Goal: Find specific page/section: Find specific page/section

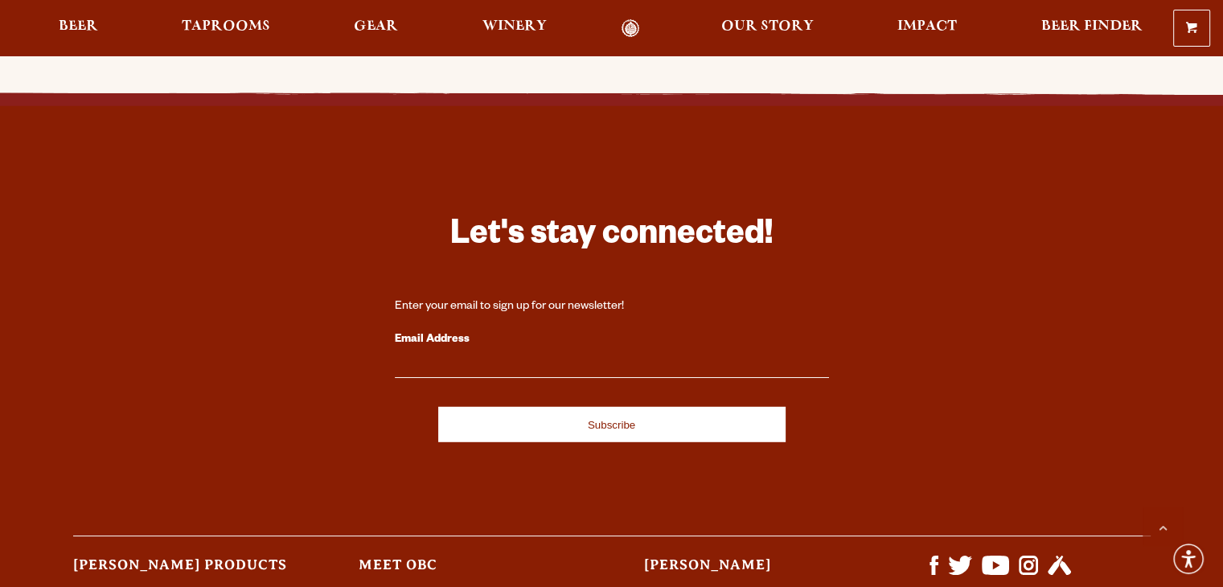
scroll to position [4773, 0]
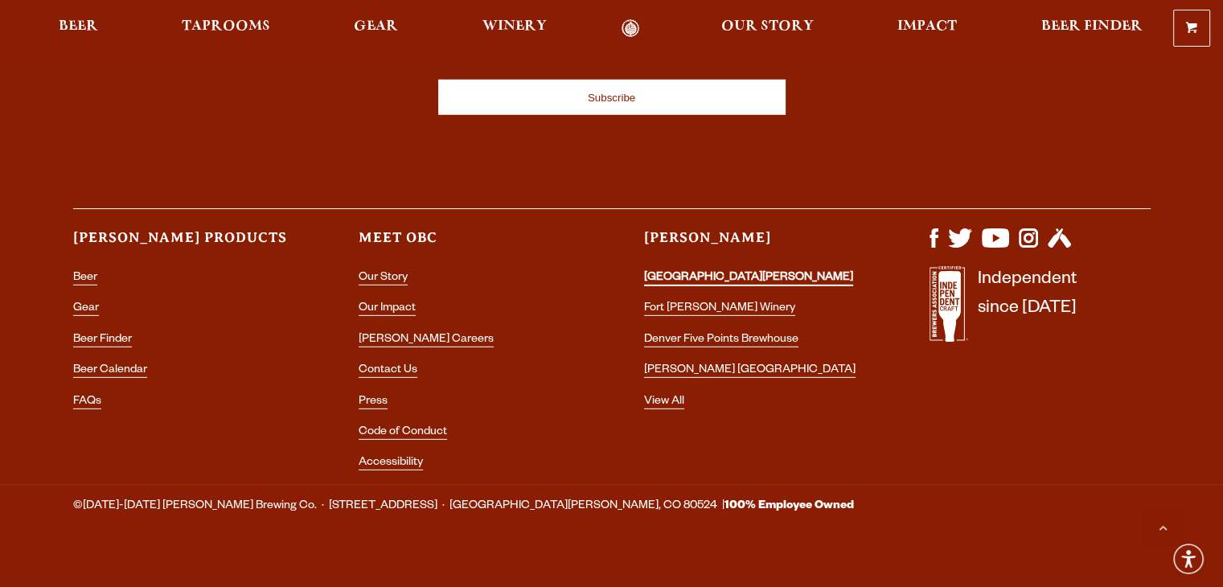
click at [658, 272] on link "[GEOGRAPHIC_DATA][PERSON_NAME]" at bounding box center [748, 279] width 209 height 14
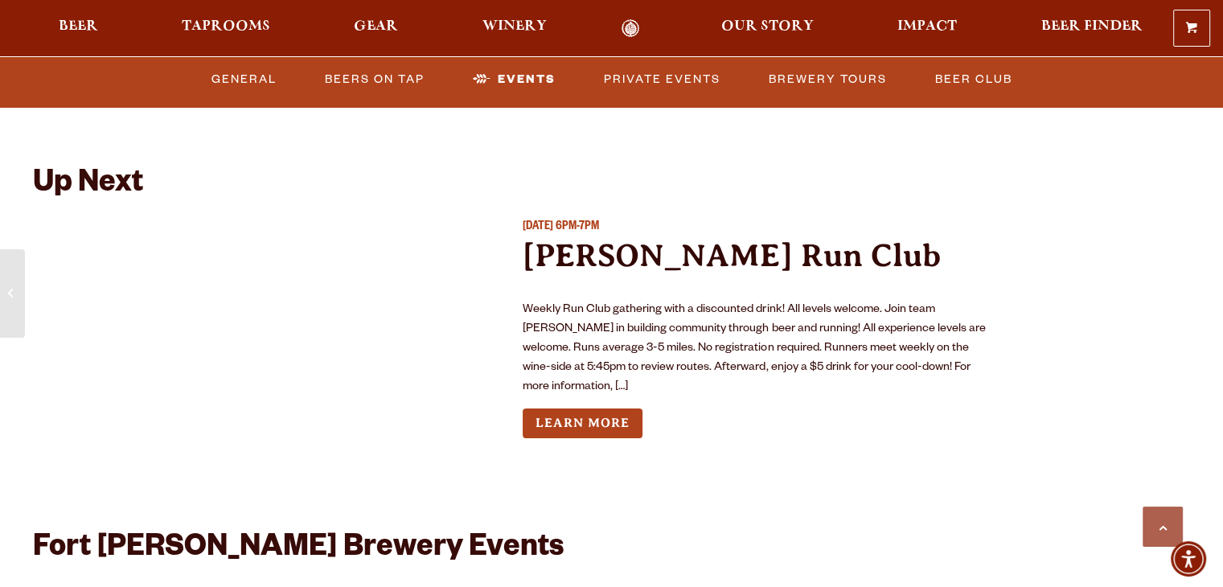
scroll to position [3574, 0]
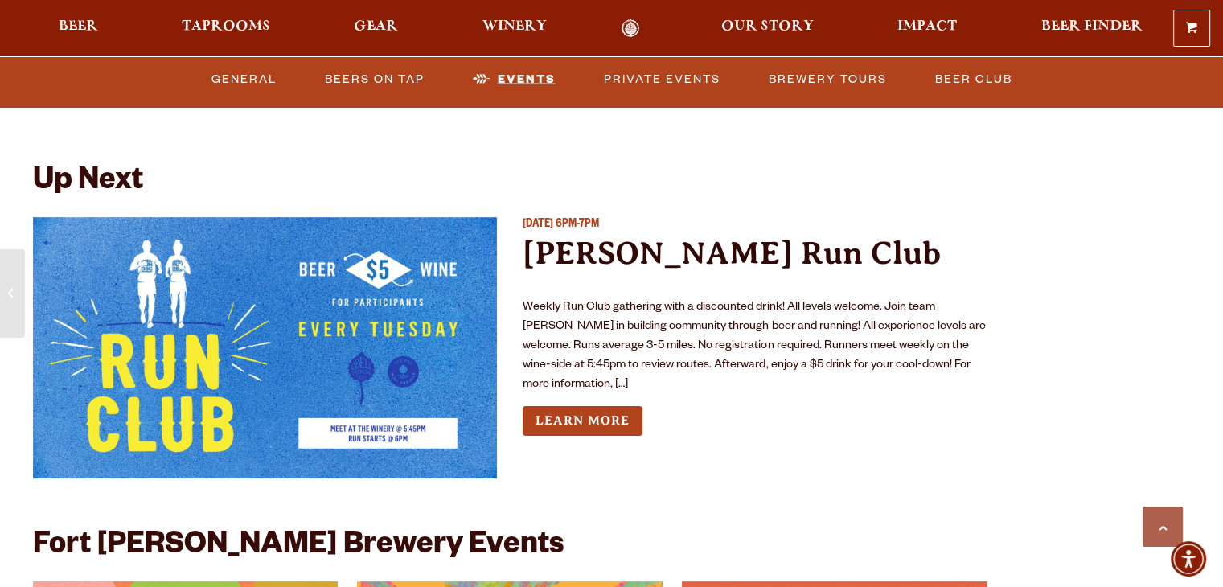
click at [516, 77] on link "Events" at bounding box center [514, 78] width 96 height 37
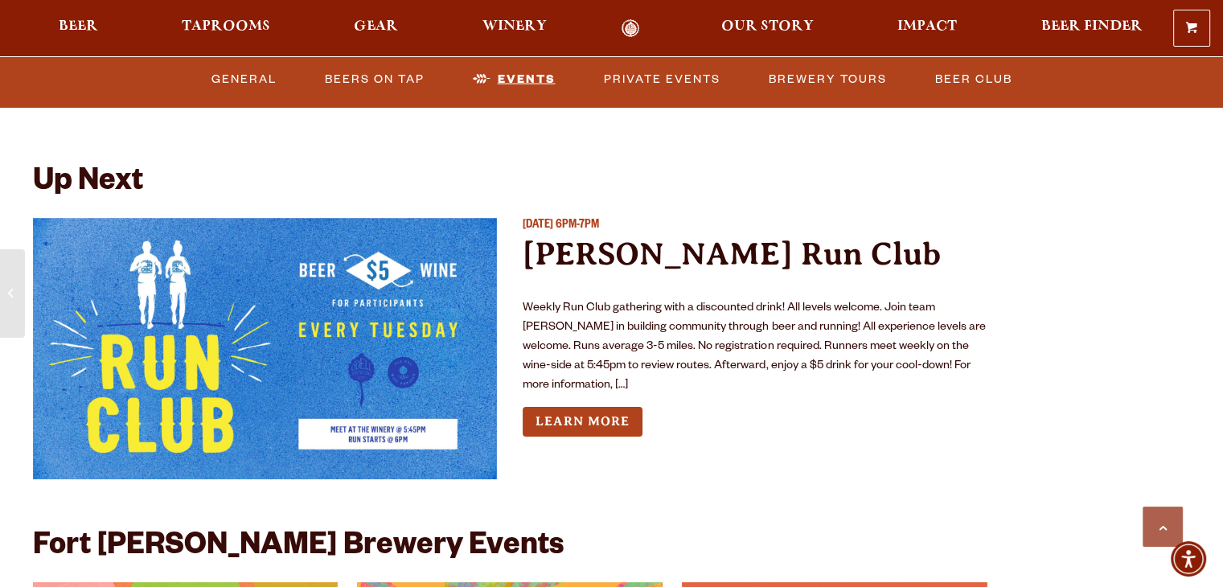
click at [516, 77] on link "Events" at bounding box center [514, 78] width 96 height 37
click at [519, 81] on link "Events" at bounding box center [514, 78] width 96 height 37
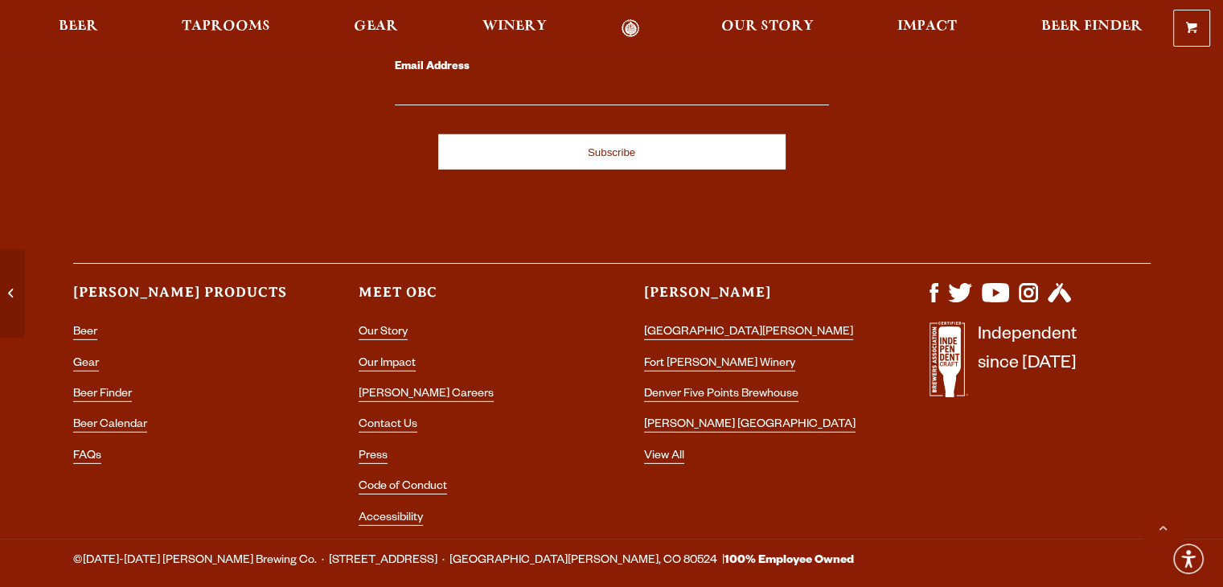
scroll to position [4723, 0]
